Goal: Task Accomplishment & Management: Manage account settings

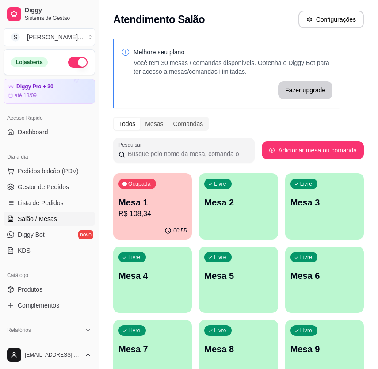
click at [188, 202] on div "Ocupada Mesa 1 R$ 108,34" at bounding box center [152, 197] width 79 height 49
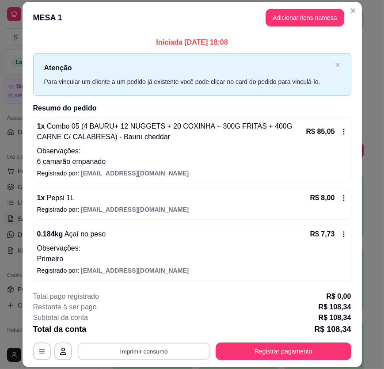
click at [164, 349] on button "Imprimir consumo" at bounding box center [143, 350] width 133 height 17
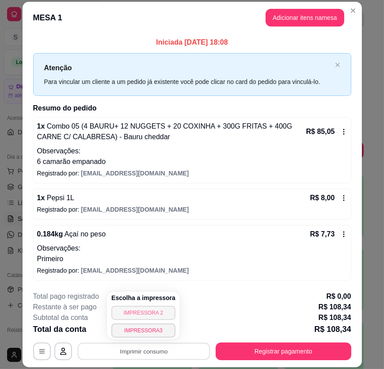
click at [157, 318] on button "IMPRESSORA 2" at bounding box center [143, 313] width 64 height 14
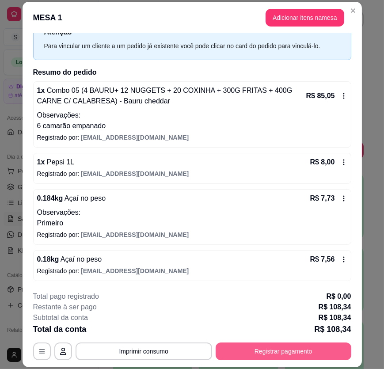
scroll to position [27, 0]
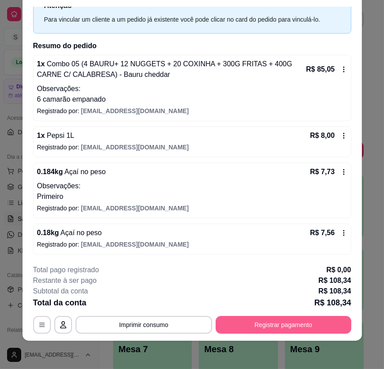
click at [288, 320] on button "Registrar pagamento" at bounding box center [284, 325] width 136 height 18
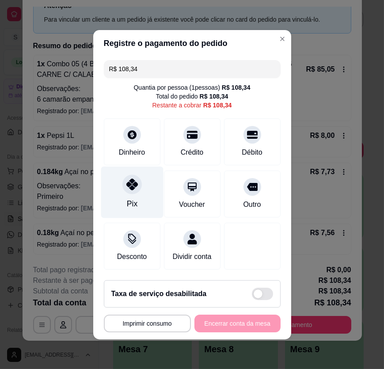
click at [126, 192] on div at bounding box center [131, 183] width 19 height 19
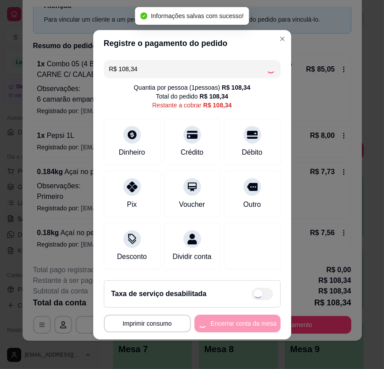
type input "R$ 0,00"
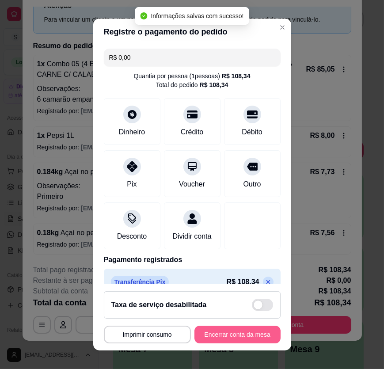
click at [251, 333] on button "Encerrar conta da mesa" at bounding box center [237, 335] width 86 height 18
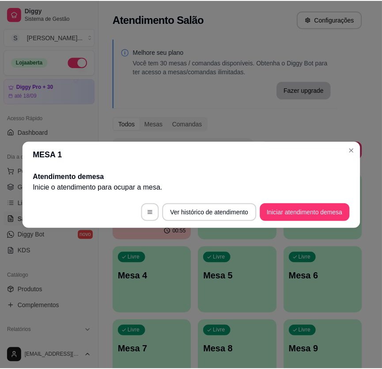
scroll to position [0, 0]
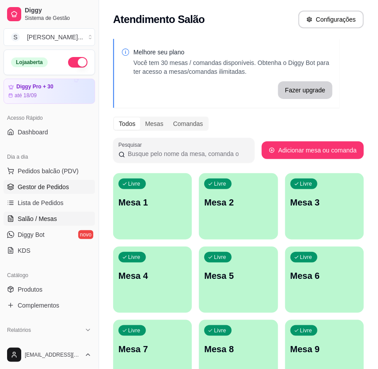
click at [35, 182] on span "Gestor de Pedidos" at bounding box center [43, 186] width 51 height 9
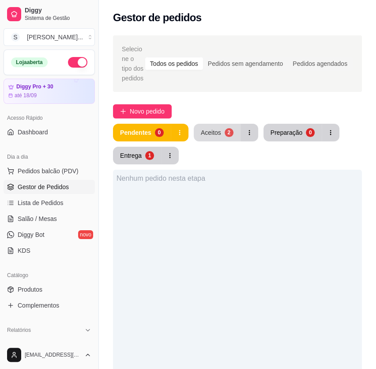
click at [211, 137] on button "Aceitos 2" at bounding box center [217, 133] width 47 height 18
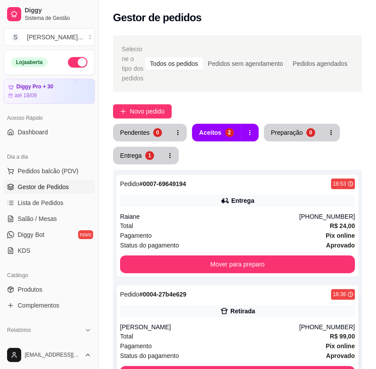
click at [229, 315] on div "Retirada" at bounding box center [237, 311] width 235 height 12
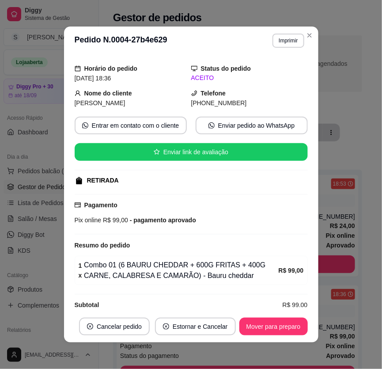
scroll to position [35, 0]
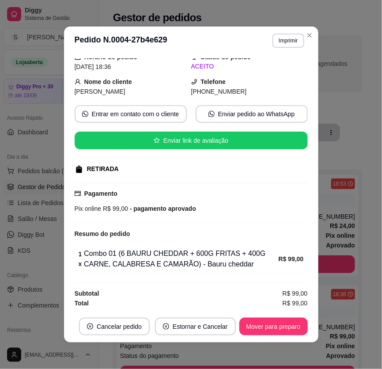
click at [280, 328] on button "Mover para preparo" at bounding box center [273, 327] width 68 height 18
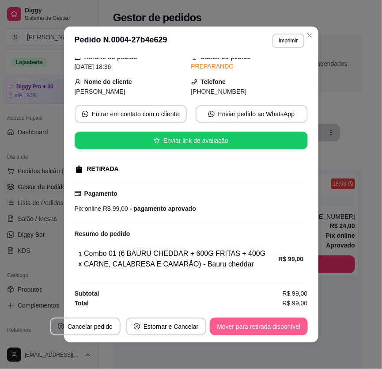
click at [280, 326] on button "Mover para retirada disponível" at bounding box center [259, 327] width 98 height 18
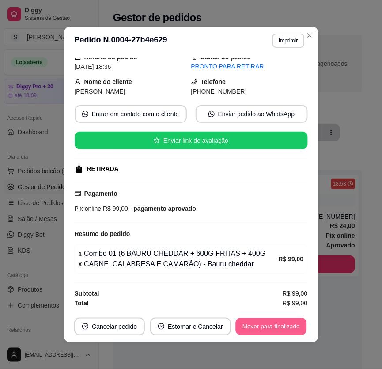
click at [279, 327] on button "Mover para finalizado" at bounding box center [270, 326] width 71 height 17
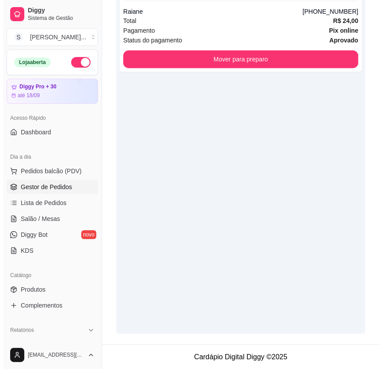
scroll to position [44, 0]
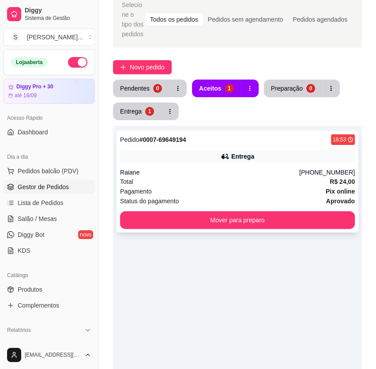
click at [233, 177] on div "Total R$ 24,00" at bounding box center [237, 182] width 235 height 10
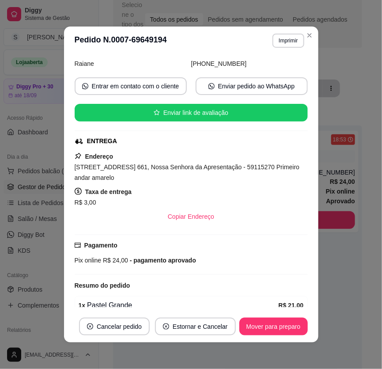
scroll to position [80, 0]
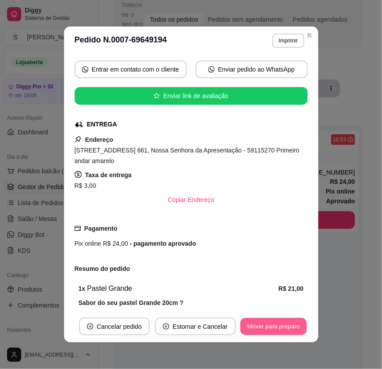
click at [293, 322] on button "Mover para preparo" at bounding box center [273, 326] width 66 height 17
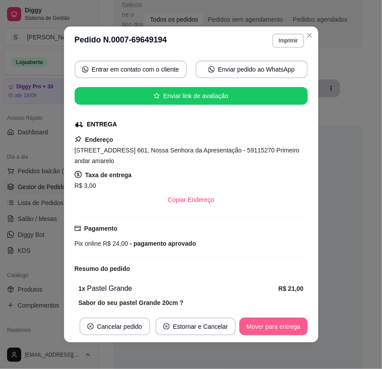
click at [291, 322] on button "Mover para entrega" at bounding box center [273, 327] width 68 height 18
click at [290, 327] on button "Mover para finalizado" at bounding box center [271, 327] width 73 height 18
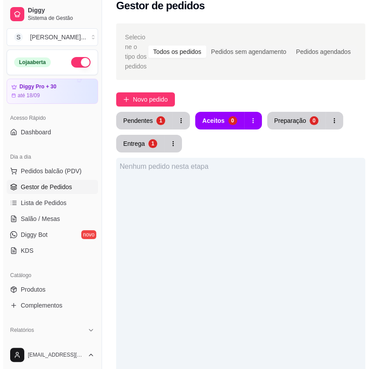
scroll to position [4, 0]
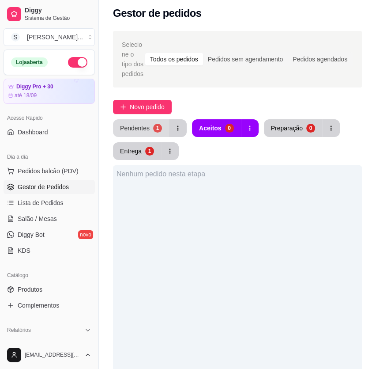
click at [142, 128] on div "Pendentes" at bounding box center [135, 128] width 30 height 9
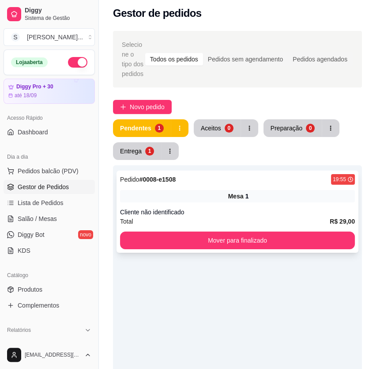
click at [198, 201] on div "Mesa 1" at bounding box center [237, 196] width 235 height 12
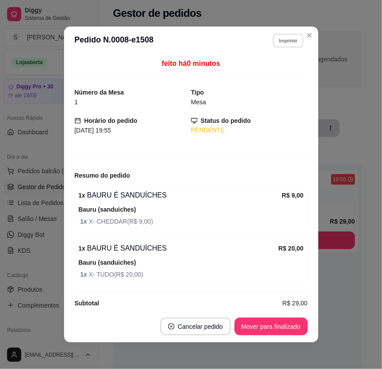
click at [282, 42] on button "Imprimir" at bounding box center [288, 41] width 30 height 14
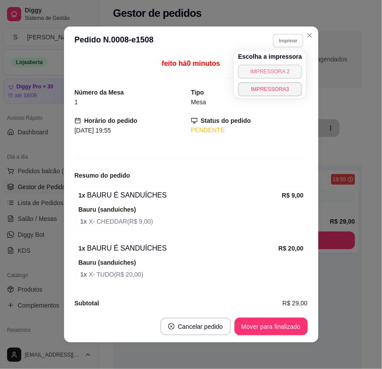
click at [270, 71] on button "IMPRESSORA 2" at bounding box center [270, 71] width 64 height 14
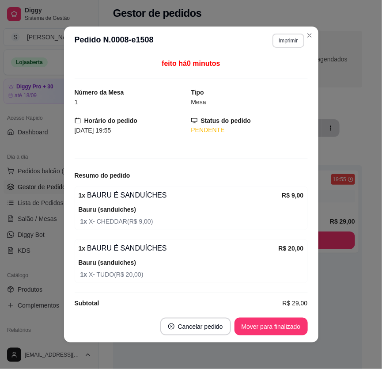
click at [283, 39] on button "Imprimir" at bounding box center [288, 41] width 31 height 14
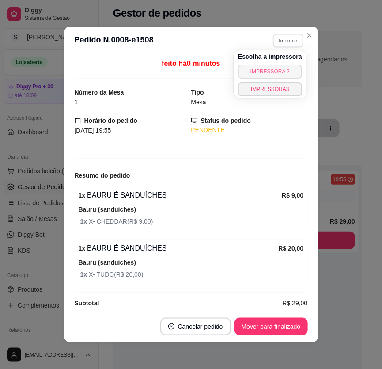
click at [273, 74] on button "IMPRESSORA 2" at bounding box center [270, 71] width 64 height 14
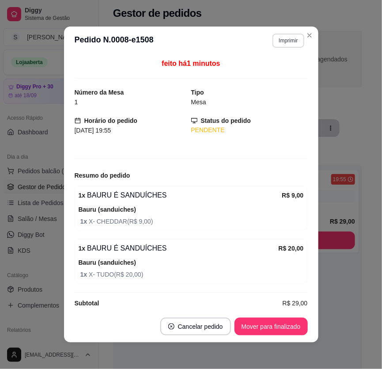
click at [288, 41] on button "Imprimir" at bounding box center [288, 41] width 31 height 14
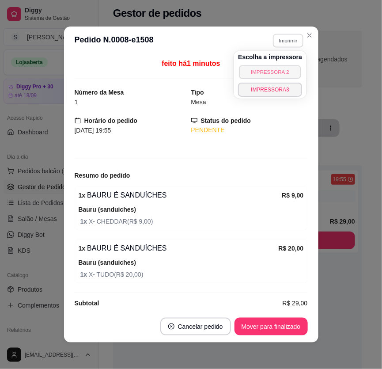
click at [267, 72] on button "IMPRESSORA 2" at bounding box center [270, 72] width 62 height 14
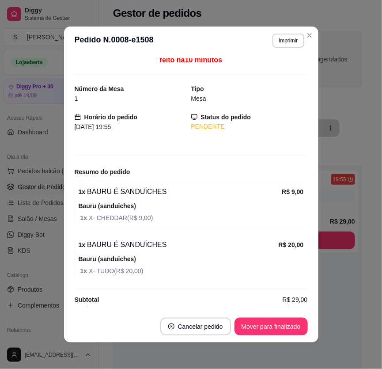
scroll to position [0, 0]
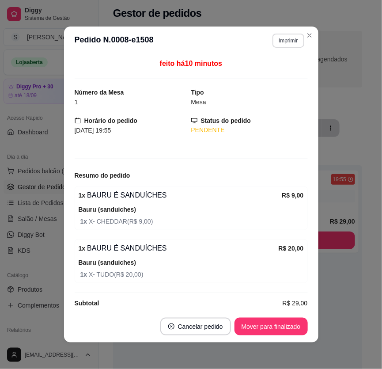
click at [275, 38] on button "Imprimir" at bounding box center [288, 41] width 31 height 14
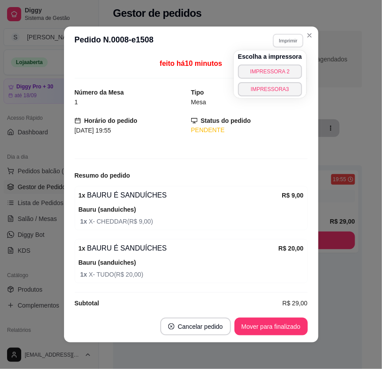
click at [273, 63] on div "Escolha a impressora IMPRESSORA 2 IMPRESSORA3" at bounding box center [270, 74] width 73 height 48
click at [273, 69] on button "IMPRESSORA 2" at bounding box center [270, 71] width 64 height 14
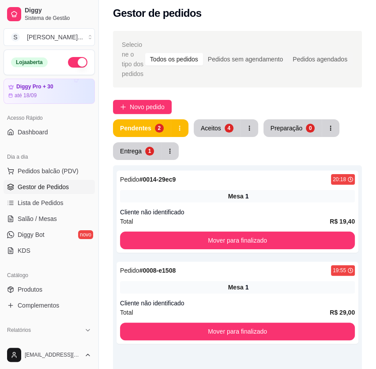
click at [222, 139] on div "Pendentes 2 Aceitos 4 Preparação 0 Entrega 1" at bounding box center [237, 139] width 249 height 41
click at [218, 133] on button "Aceitos 4" at bounding box center [217, 128] width 47 height 18
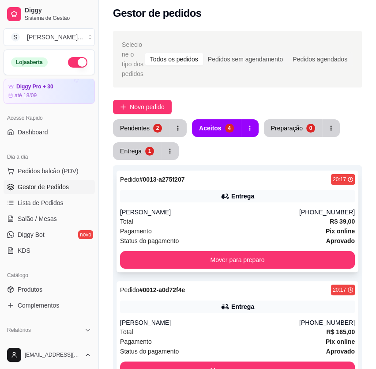
click at [215, 217] on div "Pedido # 0013-a275f207 20:17 Entrega ALLISON [PHONE_NUMBER] Total R$ 39,00 Paga…" at bounding box center [238, 222] width 242 height 102
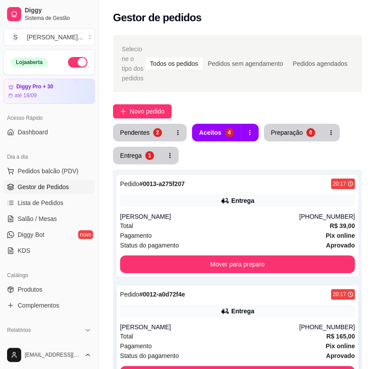
click at [230, 309] on icon at bounding box center [225, 311] width 9 height 9
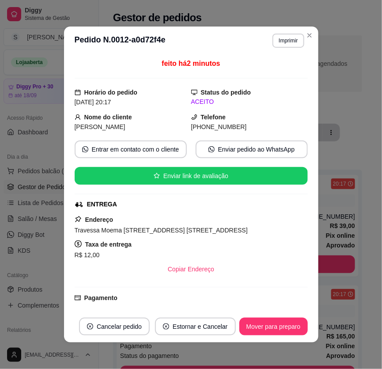
drag, startPoint x: 201, startPoint y: 128, endPoint x: 252, endPoint y: 128, distance: 50.8
click at [252, 128] on div "[PHONE_NUMBER]" at bounding box center [249, 127] width 117 height 10
copy span "9903-8523"
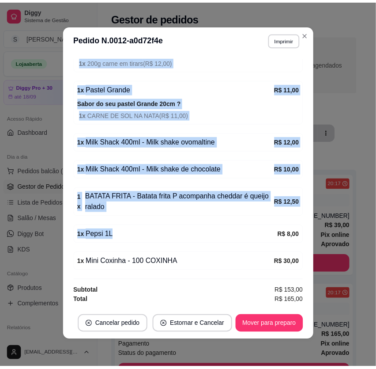
scroll to position [367, 0]
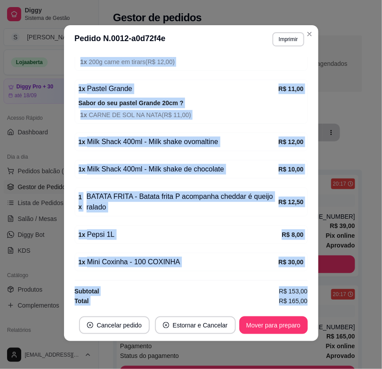
drag, startPoint x: 75, startPoint y: 198, endPoint x: 305, endPoint y: 300, distance: 251.3
click at [305, 300] on div "feito há 3 minutos Horário do pedido [DATE] 20:17 Status do pedido ACEITO Nome …" at bounding box center [191, 181] width 254 height 256
copy div "1 x Combo 07 (3 BAURU + 300G FRITAS+ 200G CARNE OU CALABRESA ) - Bauru Tradicio…"
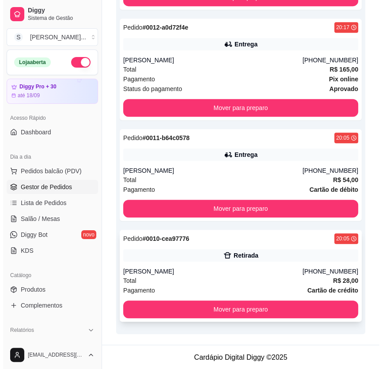
scroll to position [268, 0]
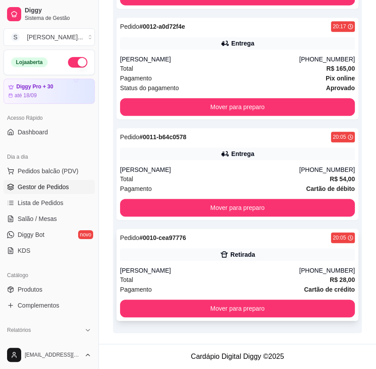
click at [245, 266] on div "[PERSON_NAME]" at bounding box center [209, 270] width 179 height 9
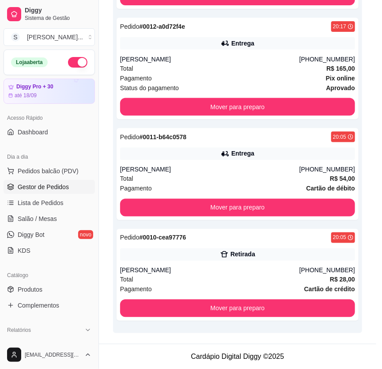
scroll to position [102, 0]
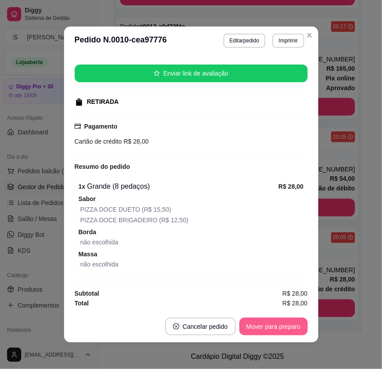
click at [265, 322] on button "Mover para preparo" at bounding box center [273, 327] width 68 height 18
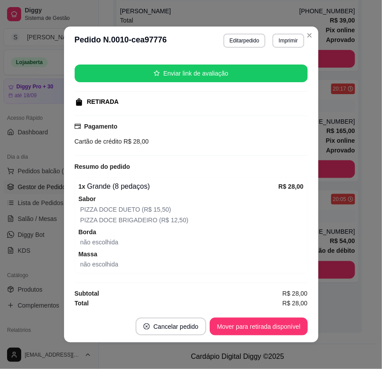
scroll to position [205, 0]
click at [313, 323] on footer "Cancelar pedido Mover para retirada disponível" at bounding box center [191, 327] width 254 height 32
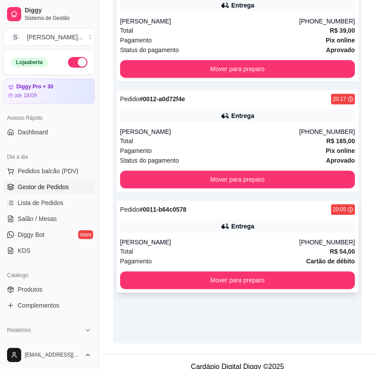
click at [301, 258] on div "Pagamento Cartão de débito" at bounding box center [237, 261] width 235 height 10
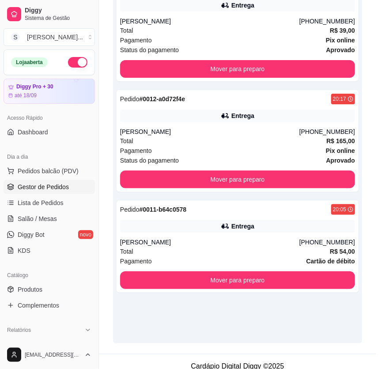
scroll to position [1, 0]
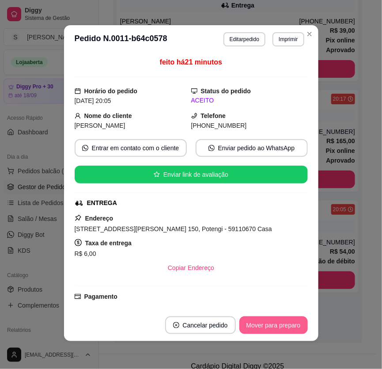
click at [281, 316] on button "Mover para preparo" at bounding box center [273, 325] width 68 height 18
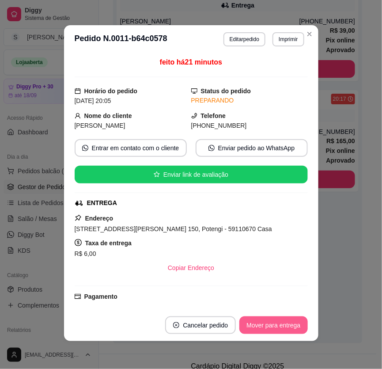
click at [284, 323] on button "Mover para entrega" at bounding box center [273, 325] width 68 height 18
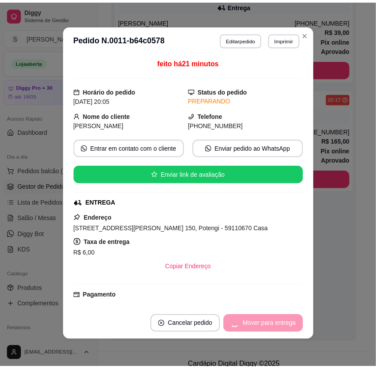
scroll to position [0, 0]
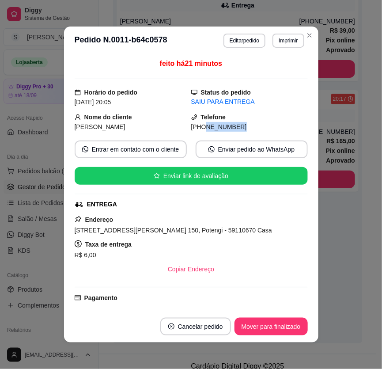
drag, startPoint x: 196, startPoint y: 128, endPoint x: 243, endPoint y: 130, distance: 47.3
click at [243, 130] on div "[PHONE_NUMBER]" at bounding box center [249, 127] width 117 height 10
copy span "9909-2237"
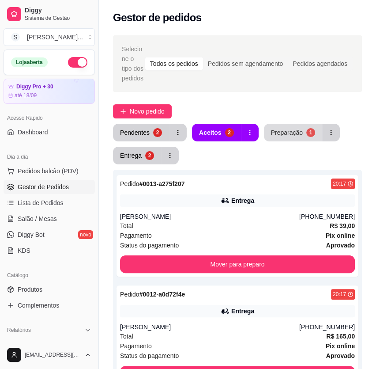
click at [286, 133] on div "Preparação" at bounding box center [287, 132] width 32 height 9
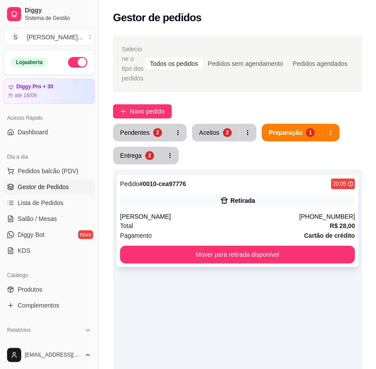
click at [269, 203] on div "Retirada" at bounding box center [237, 200] width 235 height 12
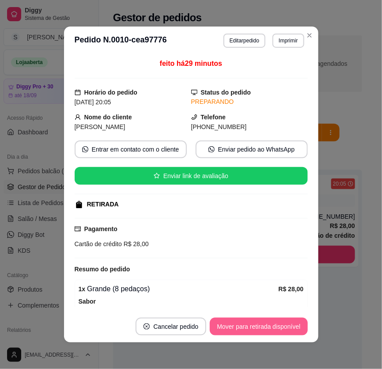
click at [279, 323] on button "Mover para retirada disponível" at bounding box center [259, 327] width 98 height 18
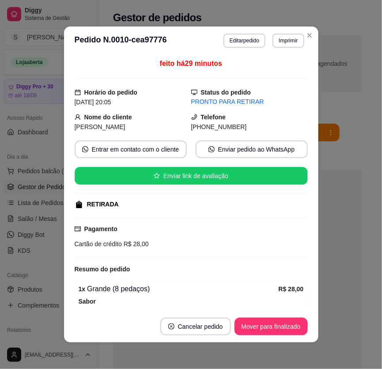
drag, startPoint x: 201, startPoint y: 129, endPoint x: 245, endPoint y: 128, distance: 43.7
click at [245, 128] on div "[PHONE_NUMBER]" at bounding box center [249, 127] width 117 height 10
copy span "8777-4800"
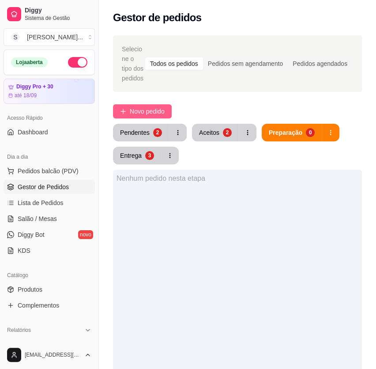
click at [149, 108] on span "Novo pedido" at bounding box center [147, 111] width 35 height 10
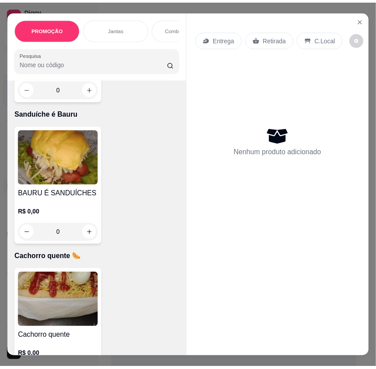
scroll to position [3092, 0]
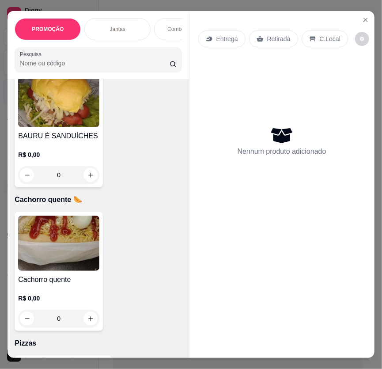
click at [62, 233] on img at bounding box center [58, 243] width 81 height 55
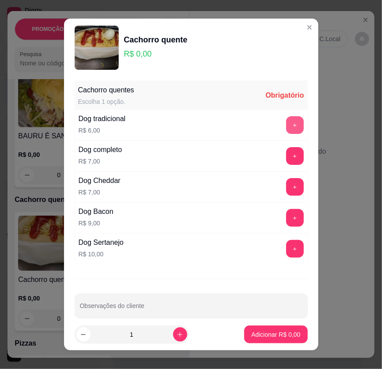
click at [286, 116] on button "+" at bounding box center [295, 125] width 18 height 18
click at [286, 150] on button "+" at bounding box center [294, 155] width 17 height 17
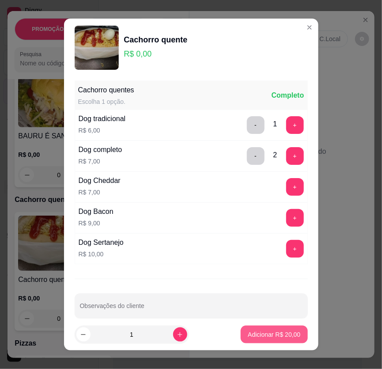
click at [262, 334] on p "Adicionar R$ 20,00" at bounding box center [274, 334] width 53 height 9
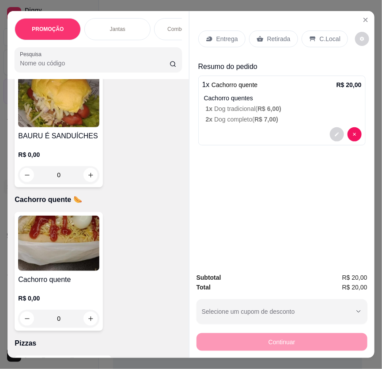
click at [280, 42] on div "Retirada" at bounding box center [273, 38] width 49 height 17
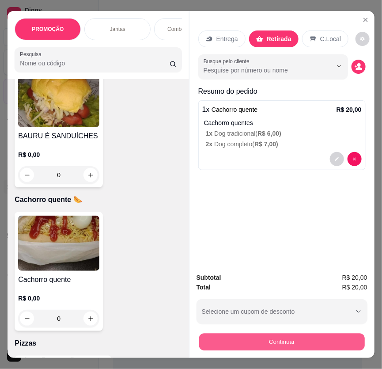
click at [299, 333] on button "Continuar" at bounding box center [282, 341] width 166 height 17
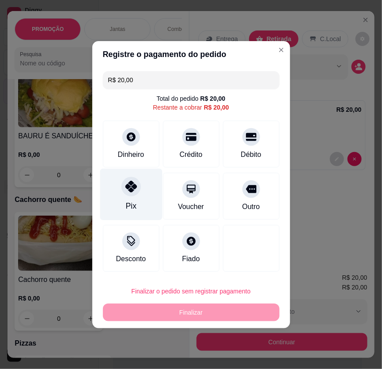
click at [126, 187] on icon at bounding box center [130, 186] width 11 height 11
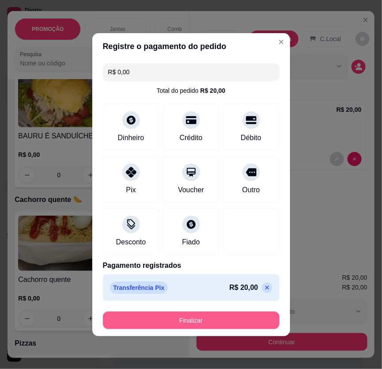
click at [194, 318] on button "Finalizar" at bounding box center [191, 320] width 177 height 18
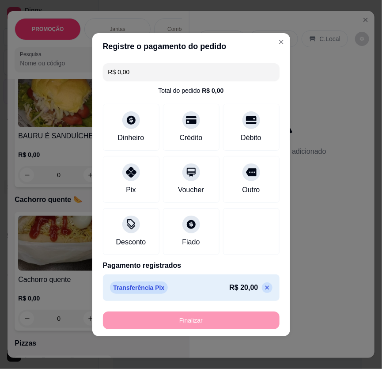
type input "-R$ 20,00"
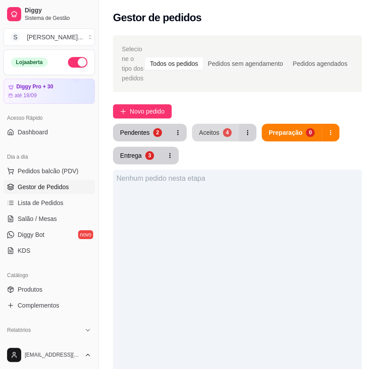
click at [221, 136] on button "Aceitos 4" at bounding box center [215, 133] width 47 height 18
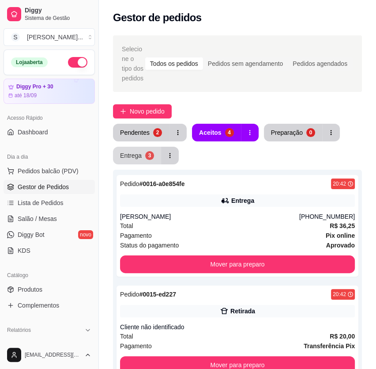
click at [136, 155] on div "Entrega" at bounding box center [131, 155] width 22 height 9
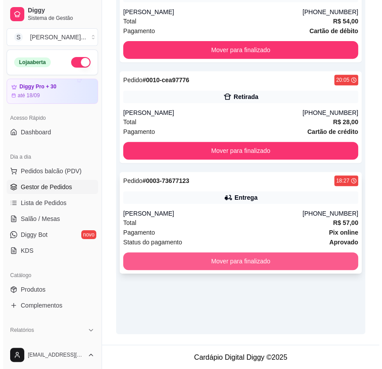
scroll to position [205, 0]
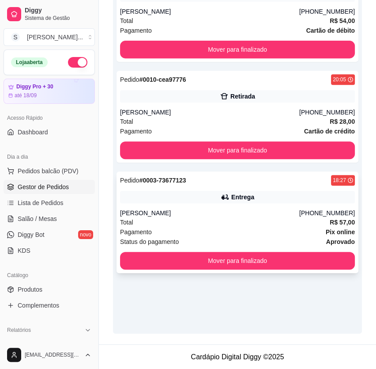
click at [214, 218] on div "Total R$ 57,00" at bounding box center [237, 222] width 235 height 10
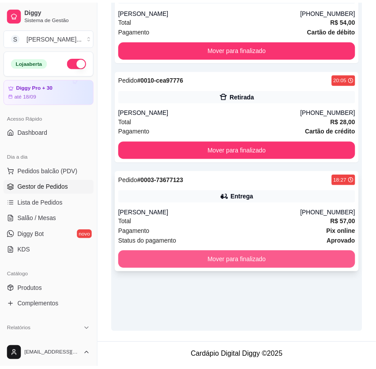
scroll to position [195, 0]
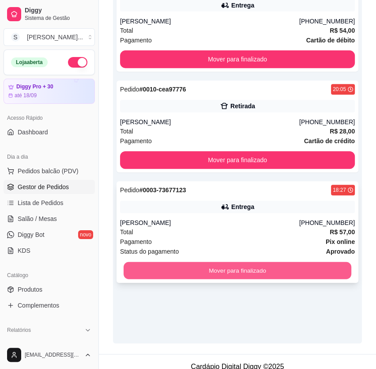
click at [332, 264] on button "Mover para finalizado" at bounding box center [238, 270] width 228 height 17
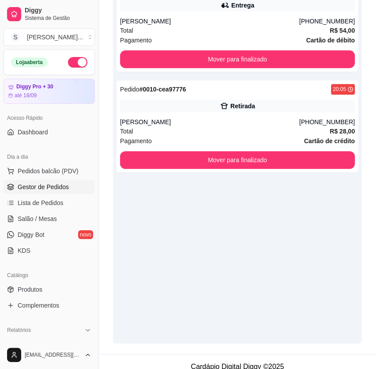
scroll to position [115, 0]
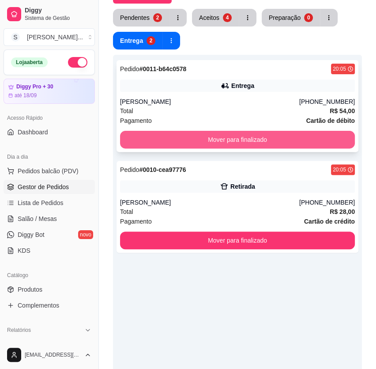
click at [268, 141] on button "Mover para finalizado" at bounding box center [237, 140] width 235 height 18
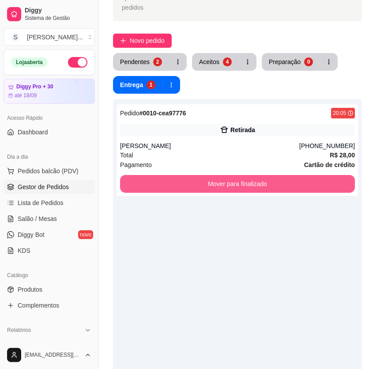
scroll to position [0, 0]
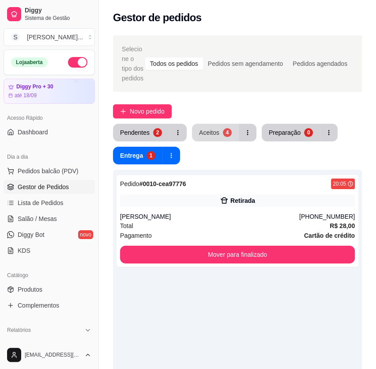
click at [226, 130] on div "4" at bounding box center [227, 132] width 9 height 9
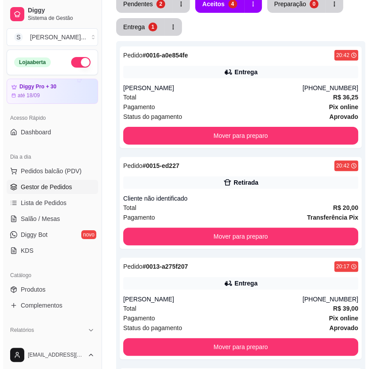
scroll to position [117, 0]
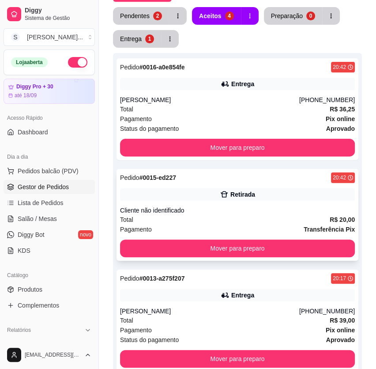
click at [250, 206] on div "Cliente não identificado" at bounding box center [237, 210] width 235 height 9
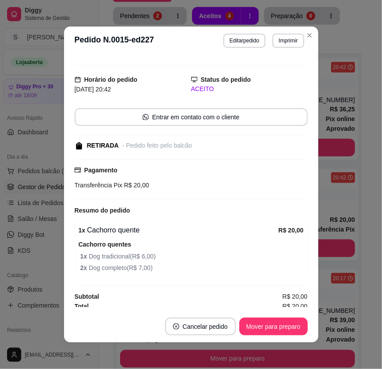
scroll to position [16, 0]
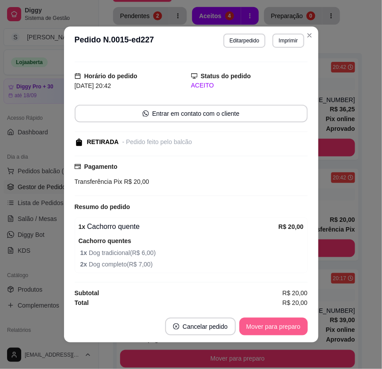
click at [270, 321] on button "Mover para preparo" at bounding box center [273, 327] width 68 height 18
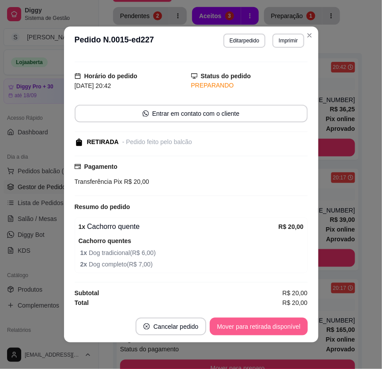
click at [273, 326] on button "Mover para retirada disponível" at bounding box center [259, 327] width 98 height 18
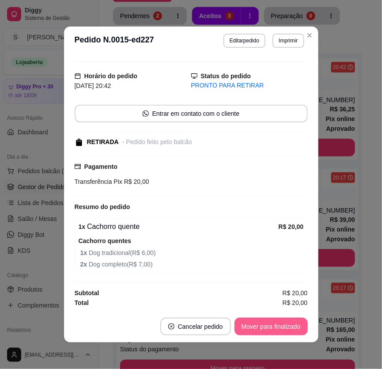
click at [272, 326] on button "Mover para finalizado" at bounding box center [271, 327] width 73 height 18
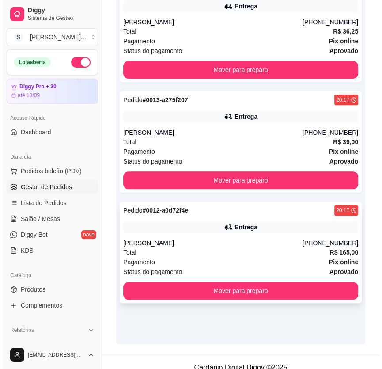
scroll to position [205, 0]
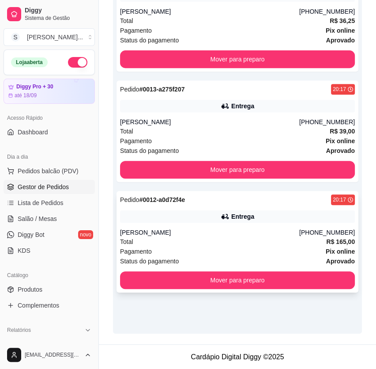
click at [251, 235] on div "[PERSON_NAME]" at bounding box center [209, 232] width 179 height 9
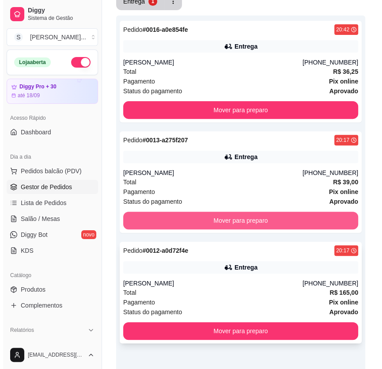
scroll to position [160, 0]
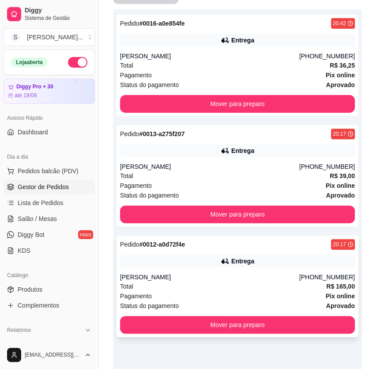
click at [197, 278] on div "[PERSON_NAME]" at bounding box center [209, 277] width 179 height 9
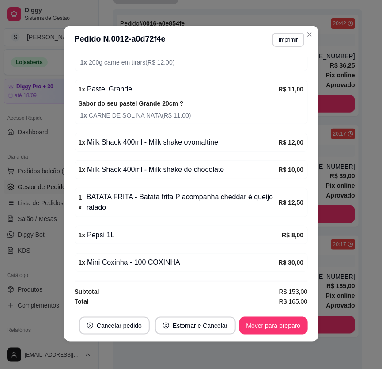
scroll to position [1, 0]
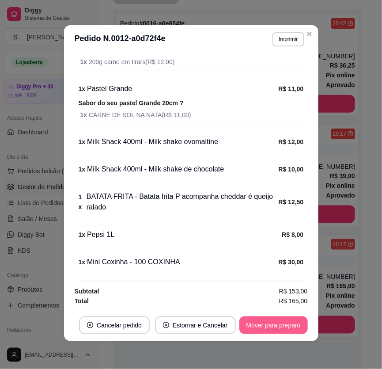
click at [270, 326] on button "Mover para preparo" at bounding box center [273, 325] width 68 height 18
click at [274, 323] on button "Mover para entrega" at bounding box center [273, 325] width 68 height 18
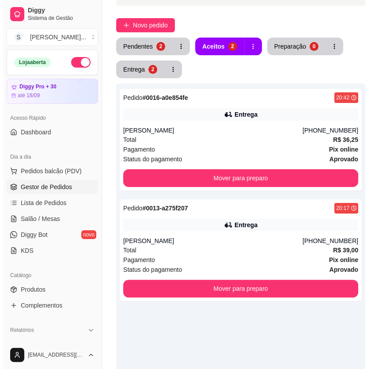
scroll to position [160, 0]
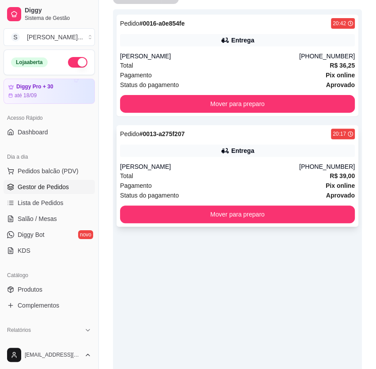
click at [199, 182] on div "Pagamento Pix online" at bounding box center [237, 186] width 235 height 10
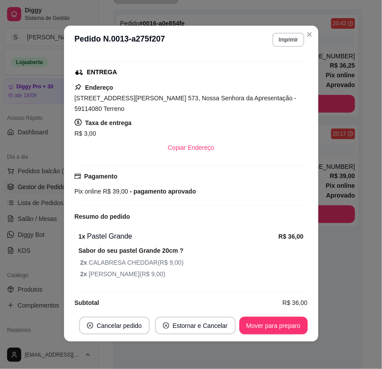
scroll to position [1, 0]
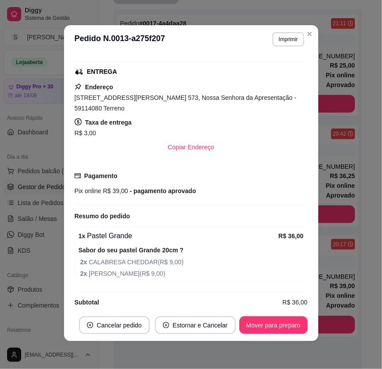
click at [247, 245] on div "Sabor do seu pastel Grande 20cm ? 2 x CALABRESA CHEDDAR ( R$ 9,00 ) 2 x FRANGO …" at bounding box center [191, 262] width 225 height 34
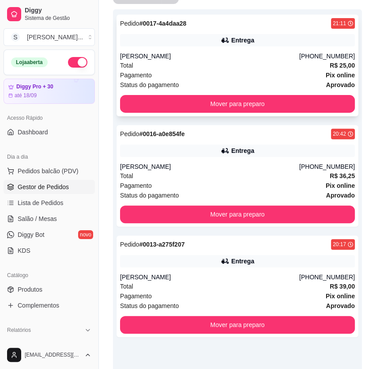
click at [352, 115] on div "Pedido # 0017-4a4daa28 21:11 Entrega Allan [PHONE_NUMBER] Total R$ 25,00 Pagame…" at bounding box center [238, 66] width 242 height 102
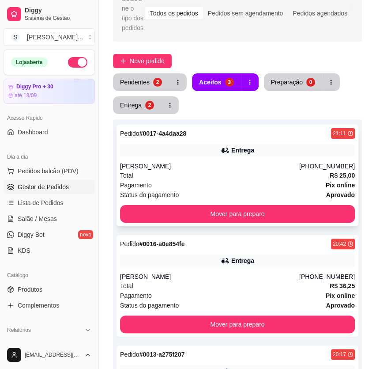
scroll to position [0, 0]
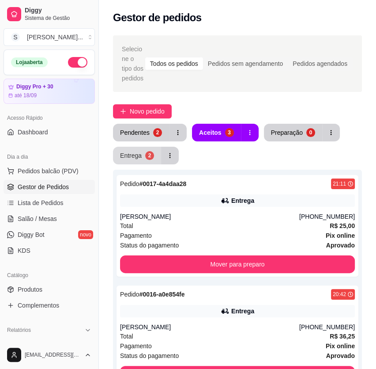
click at [132, 157] on div "Entrega" at bounding box center [131, 155] width 22 height 9
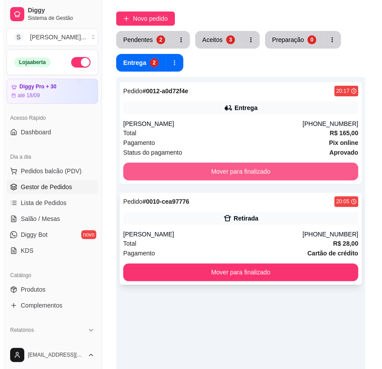
scroll to position [84, 0]
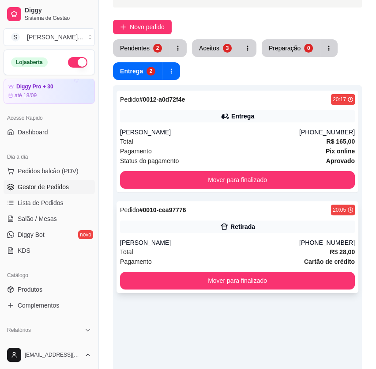
click at [228, 247] on div "Total R$ 28,00" at bounding box center [237, 252] width 235 height 10
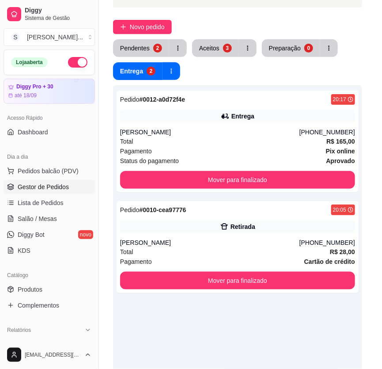
scroll to position [102, 0]
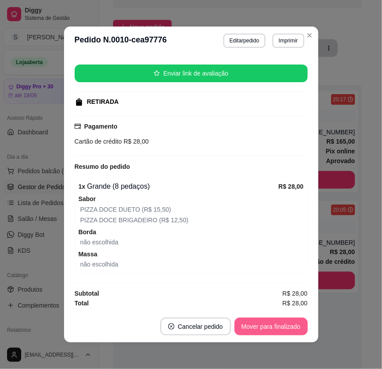
click at [285, 328] on button "Mover para finalizado" at bounding box center [271, 327] width 73 height 18
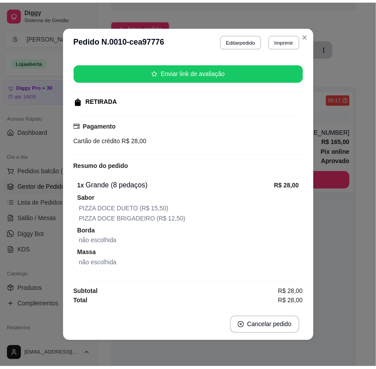
scroll to position [83, 0]
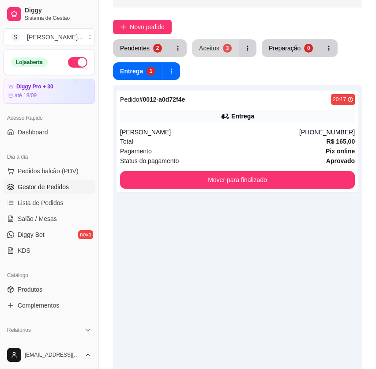
click at [223, 48] on div "3" at bounding box center [227, 48] width 9 height 9
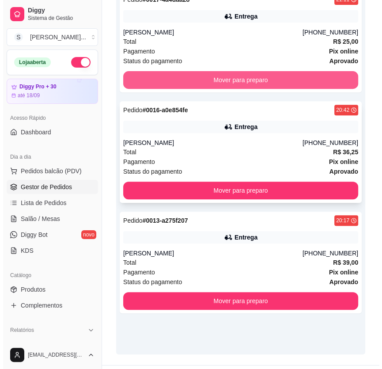
scroll to position [205, 0]
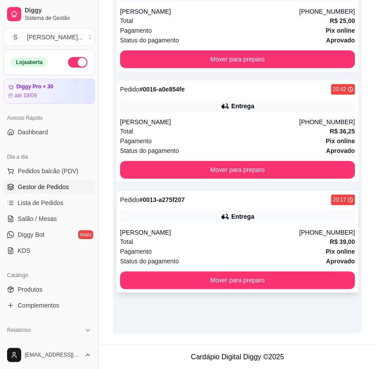
click at [254, 239] on div "Total R$ 39,00" at bounding box center [237, 242] width 235 height 10
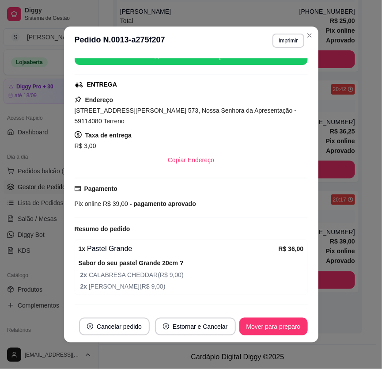
scroll to position [120, 0]
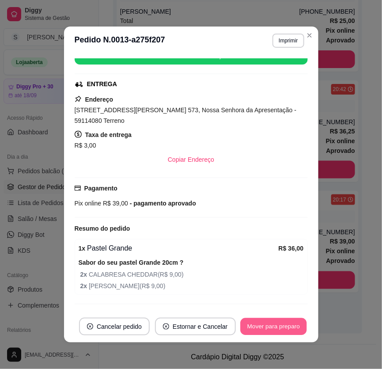
click at [279, 328] on button "Mover para preparo" at bounding box center [273, 326] width 66 height 17
click at [282, 329] on button "Mover para entrega" at bounding box center [274, 326] width 66 height 17
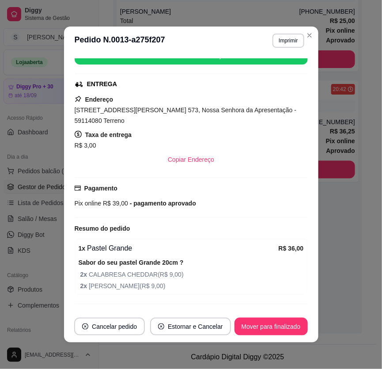
scroll to position [195, 0]
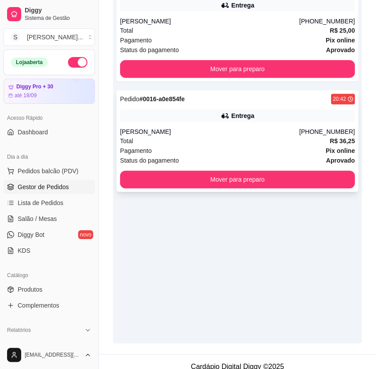
click at [228, 121] on div "Pedido # 0016-a0e854fe 20:42 Entrega Elton [PHONE_NUMBER] Total R$ 36,25 Pagame…" at bounding box center [238, 141] width 242 height 102
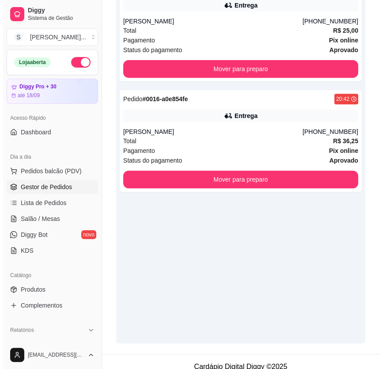
scroll to position [75, 0]
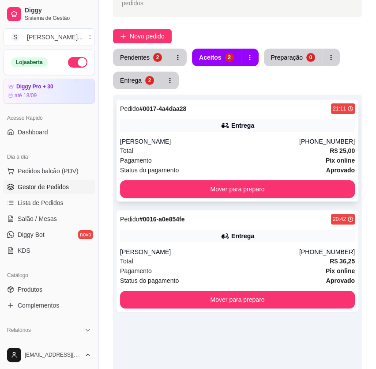
click at [255, 159] on div "Pagamento Pix online" at bounding box center [237, 160] width 235 height 10
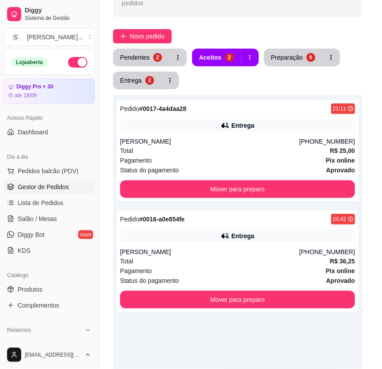
scroll to position [120, 0]
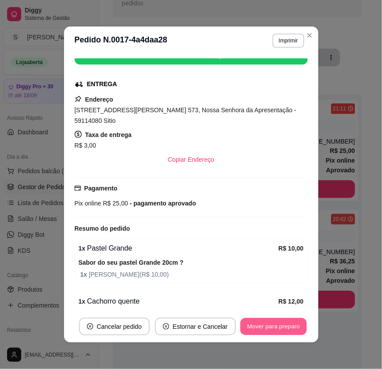
click at [268, 323] on button "Mover para preparo" at bounding box center [273, 326] width 66 height 17
click at [265, 324] on button "Mover para entrega" at bounding box center [274, 326] width 66 height 17
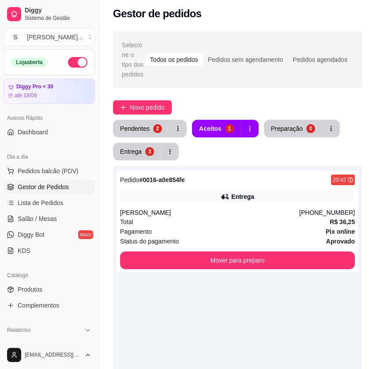
scroll to position [0, 0]
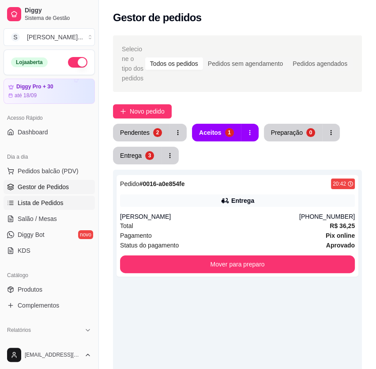
click at [34, 203] on span "Lista de Pedidos" at bounding box center [41, 202] width 46 height 9
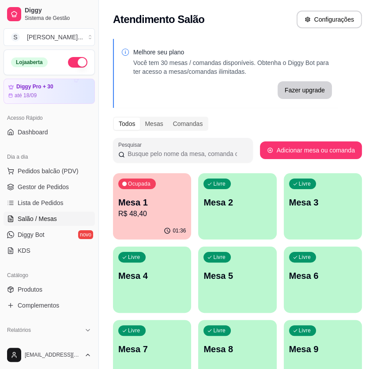
click at [141, 214] on p "R$ 48,40" at bounding box center [152, 213] width 68 height 11
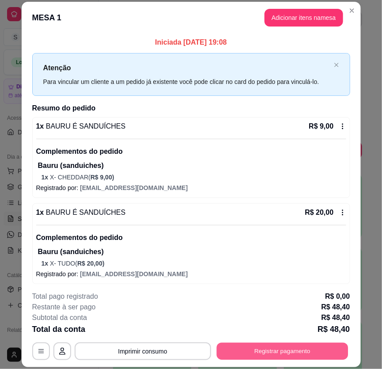
click at [261, 346] on button "Registrar pagamento" at bounding box center [282, 350] width 132 height 17
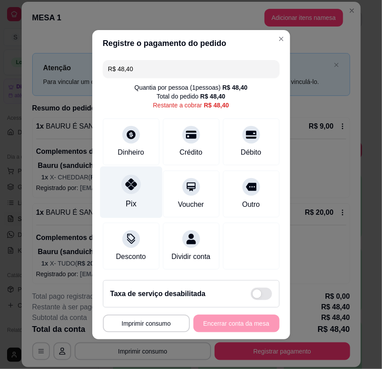
drag, startPoint x: 125, startPoint y: 188, endPoint x: 180, endPoint y: 252, distance: 84.6
click at [126, 189] on icon at bounding box center [130, 183] width 11 height 11
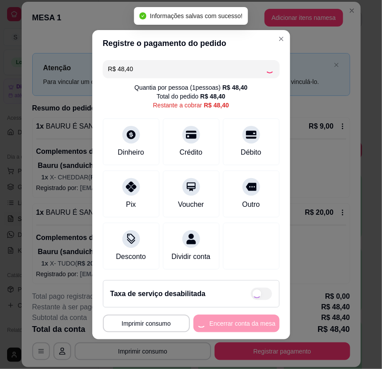
type input "R$ 0,00"
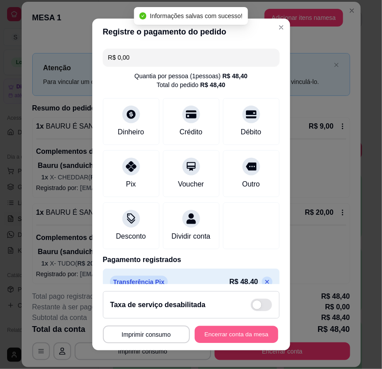
click at [234, 329] on button "Encerrar conta da mesa" at bounding box center [236, 334] width 83 height 17
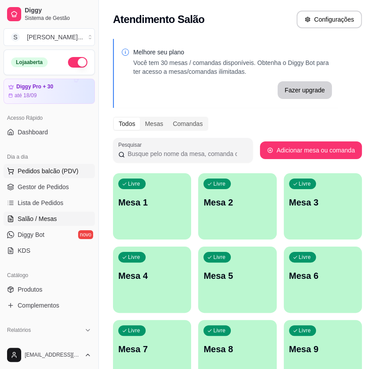
click at [34, 172] on span "Pedidos balcão (PDV)" at bounding box center [48, 171] width 61 height 9
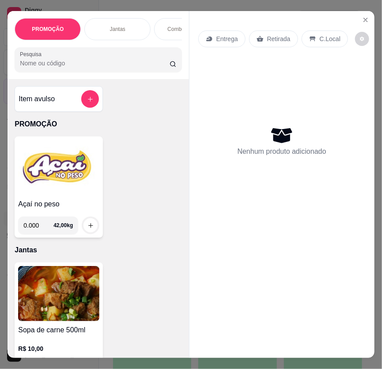
click at [115, 155] on div "Açaí no peso 0.000 42,00 kg" at bounding box center [98, 186] width 167 height 101
click at [362, 17] on icon "Close" at bounding box center [365, 19] width 7 height 7
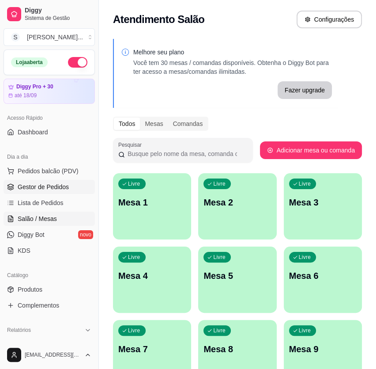
click at [31, 186] on span "Gestor de Pedidos" at bounding box center [43, 186] width 51 height 9
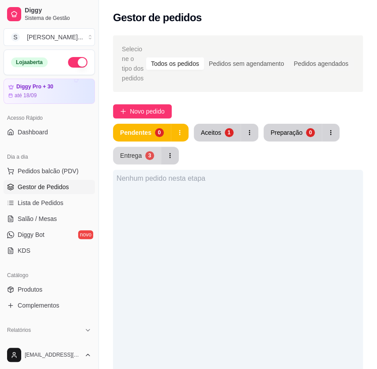
click at [159, 154] on button "Entrega 3" at bounding box center [137, 156] width 48 height 18
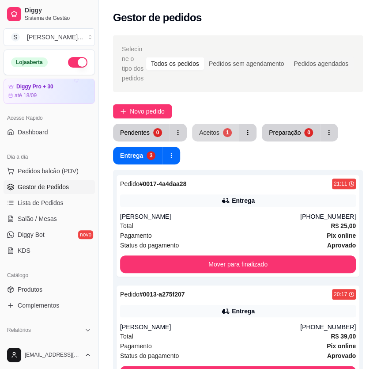
click at [219, 135] on button "Aceitos 1" at bounding box center [215, 133] width 47 height 18
